Goal: Complete application form

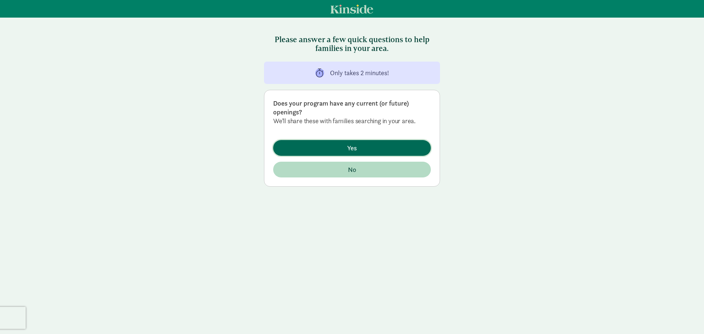
click at [330, 146] on span "Yes" at bounding box center [352, 148] width 146 height 10
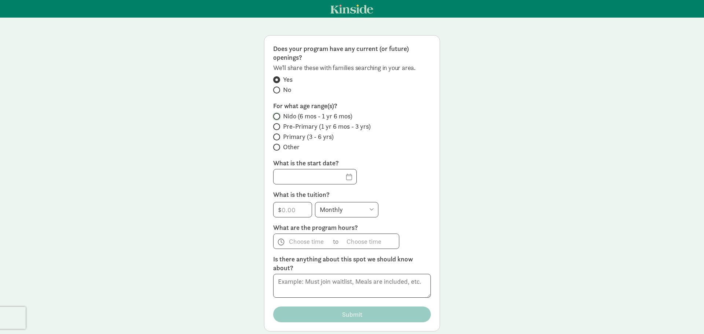
drag, startPoint x: 275, startPoint y: 115, endPoint x: 275, endPoint y: 123, distance: 7.7
click at [275, 115] on label "Nido (6 mos - 1 yr 6 mos)" at bounding box center [352, 116] width 158 height 9
click at [275, 115] on input "Nido (6 mos - 1 yr 6 mos)" at bounding box center [275, 116] width 5 height 5
radio input "true"
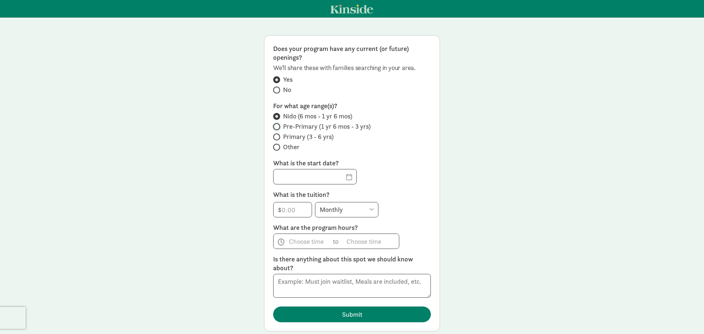
click at [273, 124] on input "Pre-Primary (1 yr 6 mos - 3 yrs)" at bounding box center [275, 126] width 5 height 5
radio input "true"
radio input "false"
drag, startPoint x: 272, startPoint y: 137, endPoint x: 276, endPoint y: 138, distance: 3.9
click at [274, 137] on input "Primary (3 - 6 yrs)" at bounding box center [275, 137] width 5 height 5
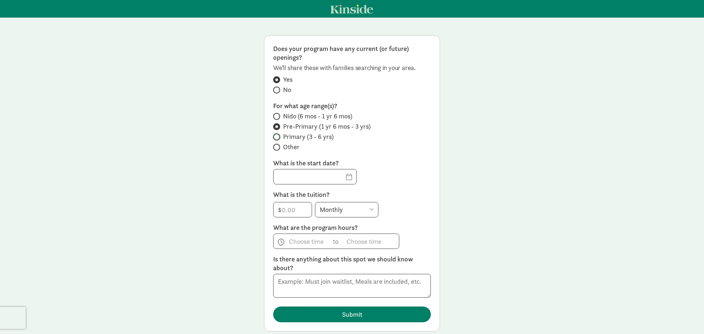
radio input "true"
radio input "false"
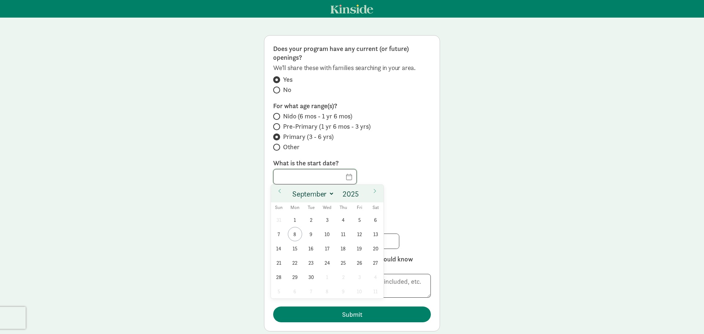
click at [339, 176] on input "text" at bounding box center [314, 176] width 83 height 15
drag, startPoint x: 293, startPoint y: 245, endPoint x: 305, endPoint y: 238, distance: 14.0
click at [295, 245] on span "15" at bounding box center [295, 248] width 14 height 14
type input "[DATE]"
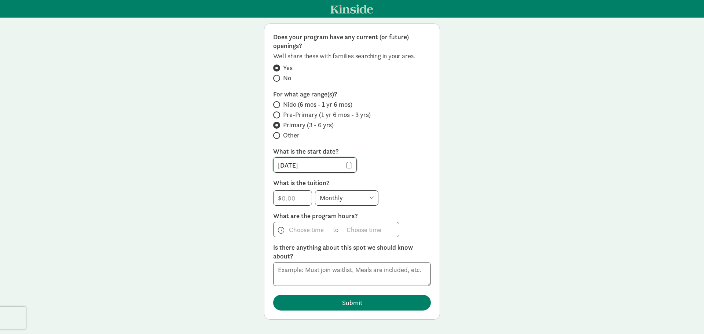
scroll to position [18, 0]
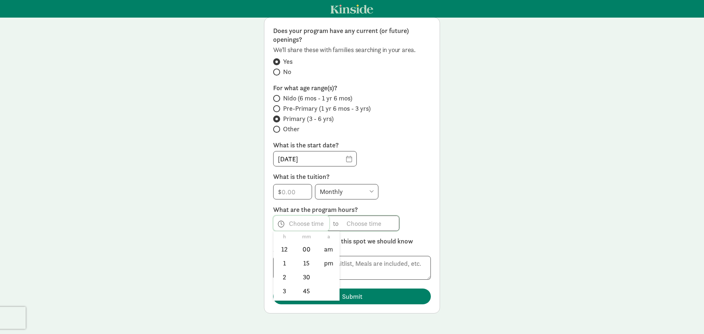
click at [295, 222] on span "h 12 1 2 3 4 5 6 7 8 9 10 11 mm 00 15 30 45 a am pm" at bounding box center [301, 223] width 56 height 15
click at [277, 251] on li "8" at bounding box center [284, 252] width 22 height 14
click at [328, 249] on li "am" at bounding box center [329, 249] width 22 height 14
click at [295, 224] on div at bounding box center [352, 167] width 704 height 334
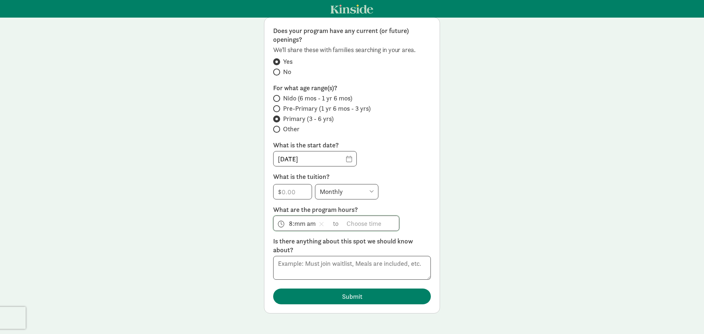
click at [277, 224] on span "8:mm am h 12 1 2 3 4 5 6 7 8 9 10 11 mm 00 15 30 45 a am pm" at bounding box center [301, 223] width 56 height 15
click at [304, 250] on li "00" at bounding box center [306, 249] width 22 height 14
type input "8:00 am"
click at [354, 224] on span "h 12 1 2 3 4 5 6 7 8 9 10 11 mm 00 15 30 45 a am pm" at bounding box center [371, 223] width 56 height 15
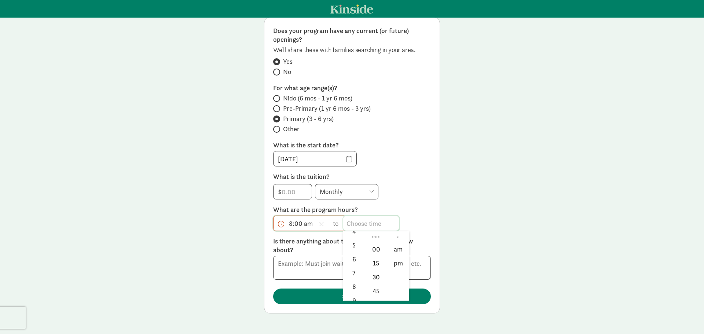
scroll to position [37, 0]
click at [348, 265] on li "4" at bounding box center [354, 268] width 22 height 14
click at [373, 277] on li "30" at bounding box center [376, 277] width 22 height 14
click at [395, 263] on li "pm" at bounding box center [398, 263] width 22 height 14
type input "4:30 pm"
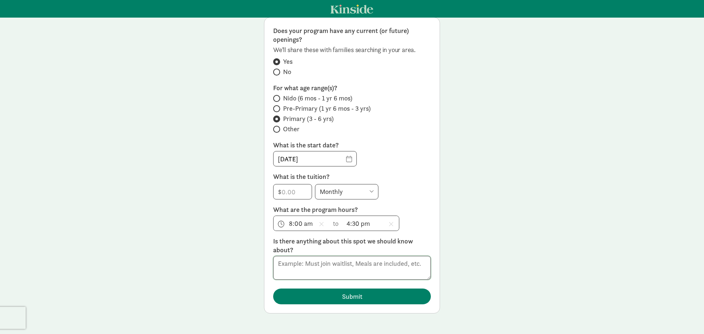
drag, startPoint x: 285, startPoint y: 266, endPoint x: 288, endPoint y: 263, distance: 4.1
click at [285, 266] on textarea at bounding box center [352, 268] width 158 height 24
type textarea "N"
type textarea "i"
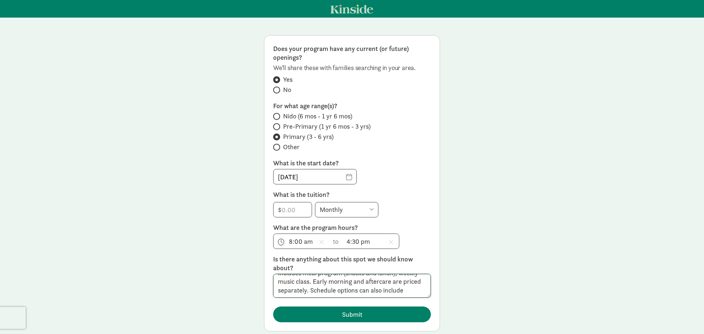
scroll to position [14, 0]
click at [383, 293] on textarea "Includes meal program (snacks and lunch), weekly music class. Early morning and…" at bounding box center [352, 286] width 158 height 24
type textarea "Includes meal program (snacks and lunch), weekly music class. Early morning and…"
click at [290, 208] on input "number" at bounding box center [292, 209] width 38 height 15
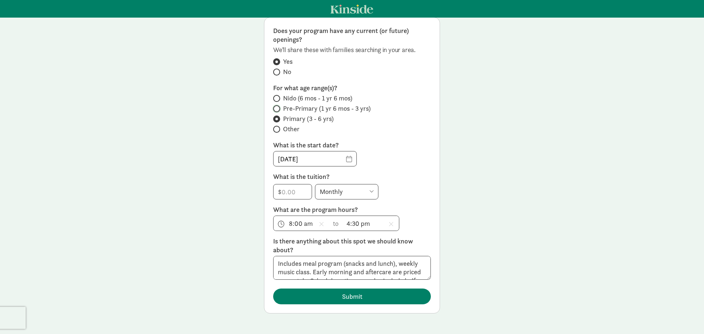
drag, startPoint x: 274, startPoint y: 109, endPoint x: 281, endPoint y: 113, distance: 7.5
click at [276, 110] on label "Pre-Primary (1 yr 6 mos - 3 yrs)" at bounding box center [352, 108] width 158 height 9
click at [276, 110] on input "Pre-Primary (1 yr 6 mos - 3 yrs)" at bounding box center [275, 108] width 5 height 5
radio input "true"
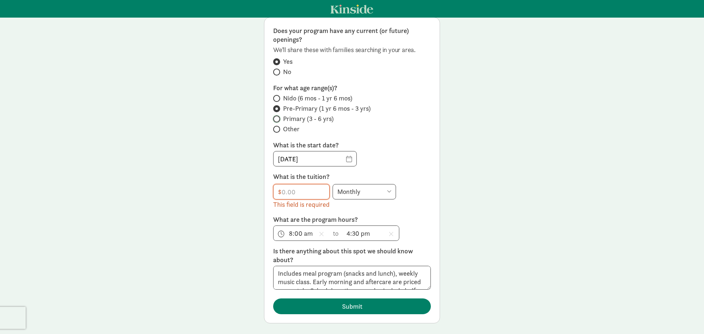
click at [275, 119] on input "Primary (3 - 6 yrs)" at bounding box center [275, 119] width 5 height 5
radio input "true"
radio input "false"
click at [290, 196] on input "number" at bounding box center [301, 191] width 56 height 15
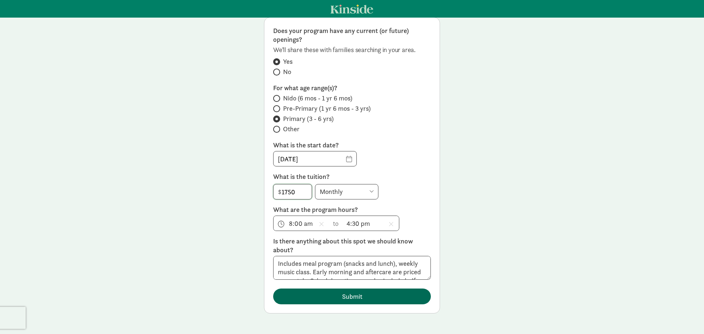
type input "1750"
click at [353, 297] on span "Submit" at bounding box center [352, 296] width 20 height 10
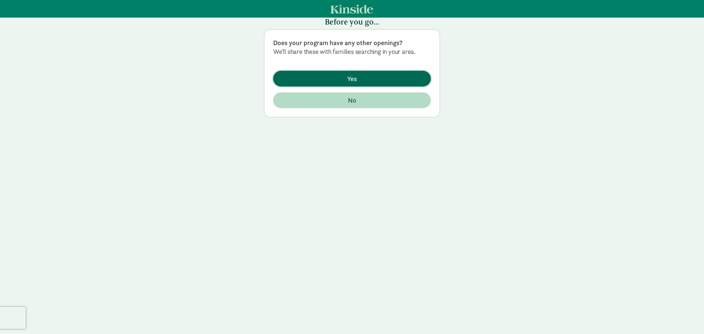
click at [354, 80] on span "Yes" at bounding box center [352, 79] width 10 height 10
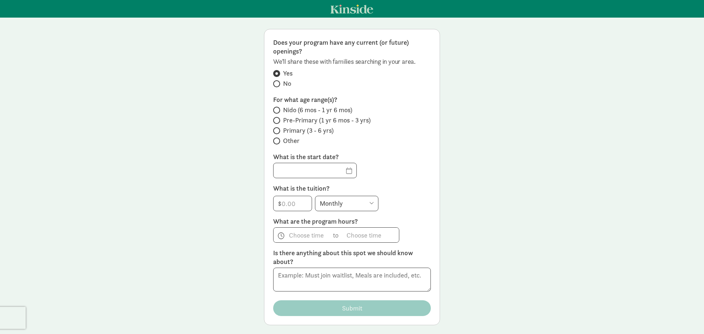
scroll to position [0, 0]
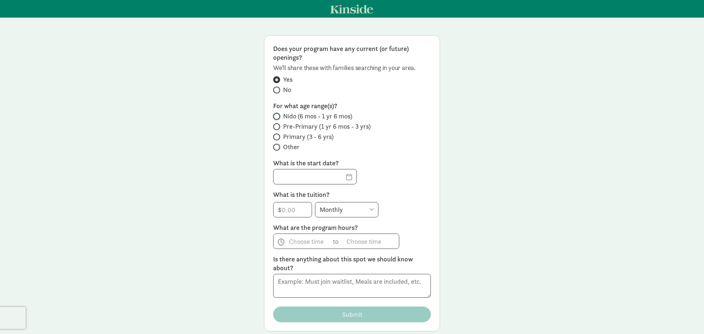
drag, startPoint x: 273, startPoint y: 116, endPoint x: 282, endPoint y: 121, distance: 10.7
click at [273, 116] on input "Nido (6 mos - 1 yr 6 mos)" at bounding box center [275, 116] width 5 height 5
radio input "true"
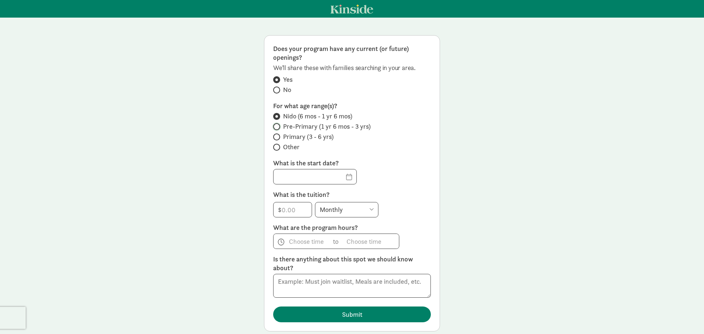
click at [274, 124] on input "Pre-Primary (1 yr 6 mos - 3 yrs)" at bounding box center [275, 126] width 5 height 5
radio input "true"
radio input "false"
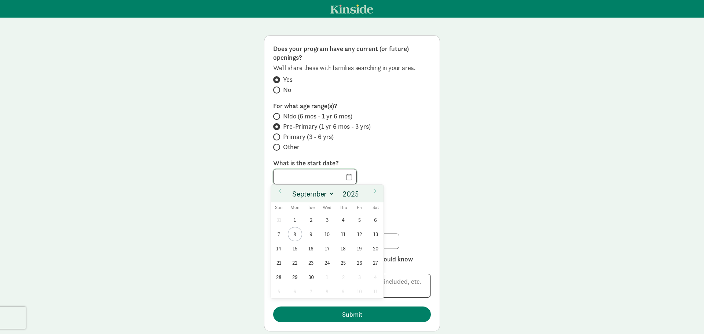
click at [303, 176] on input "text" at bounding box center [314, 176] width 83 height 15
click at [295, 247] on span "15" at bounding box center [295, 248] width 14 height 14
type input "[DATE]"
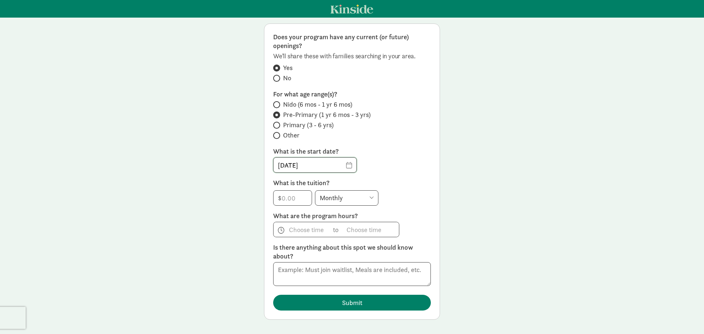
scroll to position [18, 0]
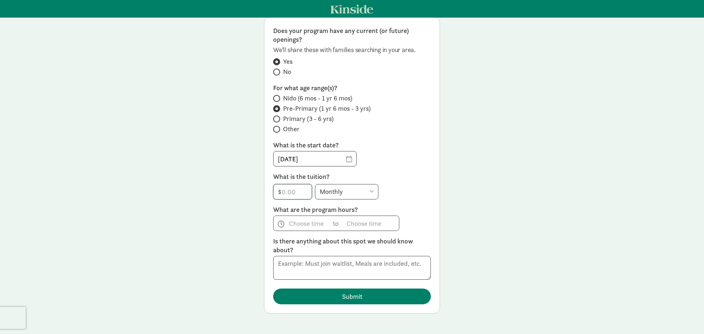
click at [290, 196] on input "number" at bounding box center [292, 191] width 38 height 15
type input "2085"
click at [308, 222] on span "h 12 1 2 3 4 5 6 7 8 9 10 11 mm 00 15 30 45 a am pm" at bounding box center [301, 223] width 56 height 15
click at [279, 286] on li "8" at bounding box center [284, 287] width 22 height 14
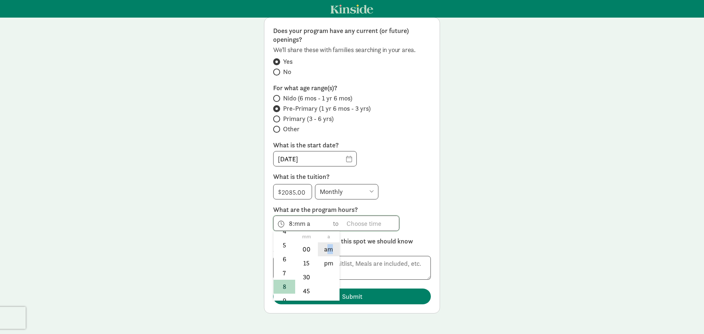
click at [327, 249] on li "am" at bounding box center [329, 249] width 22 height 14
click at [304, 246] on li "00" at bounding box center [306, 249] width 22 height 14
type input "8:00 am"
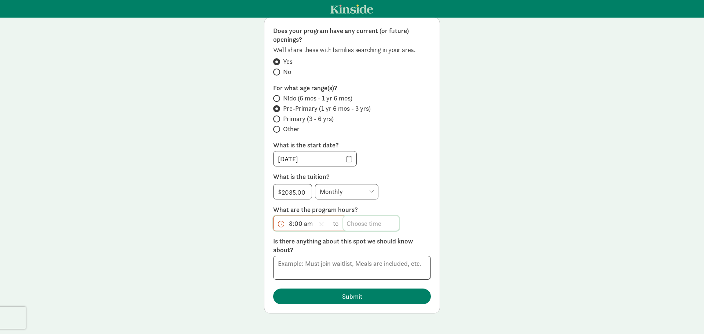
click at [357, 222] on span "h 12 1 2 3 4 5 6 7 8 9 10 11 mm 00 15 30 45 a am pm" at bounding box center [371, 223] width 56 height 15
drag, startPoint x: 348, startPoint y: 245, endPoint x: 361, endPoint y: 246, distance: 12.8
click at [348, 245] on li "4" at bounding box center [354, 245] width 22 height 14
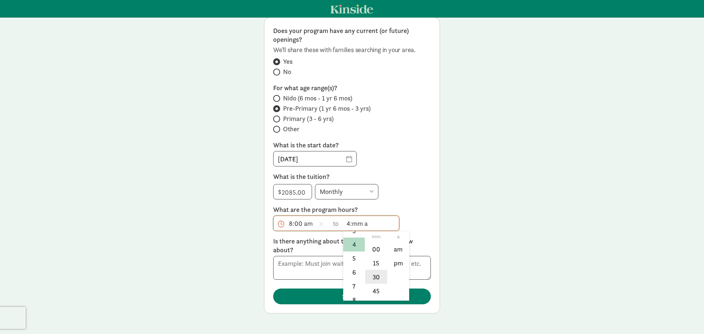
click at [376, 277] on li "30" at bounding box center [376, 277] width 22 height 14
click at [398, 263] on li "pm" at bounding box center [398, 263] width 22 height 14
type input "4:30 pm"
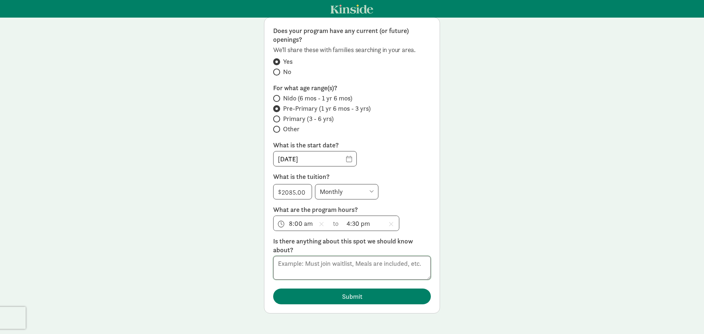
click at [291, 268] on textarea at bounding box center [352, 268] width 158 height 24
type textarea "Includes meal program (snacks & lunches), cloth diapering service, weekly music…"
